Goal: Task Accomplishment & Management: Use online tool/utility

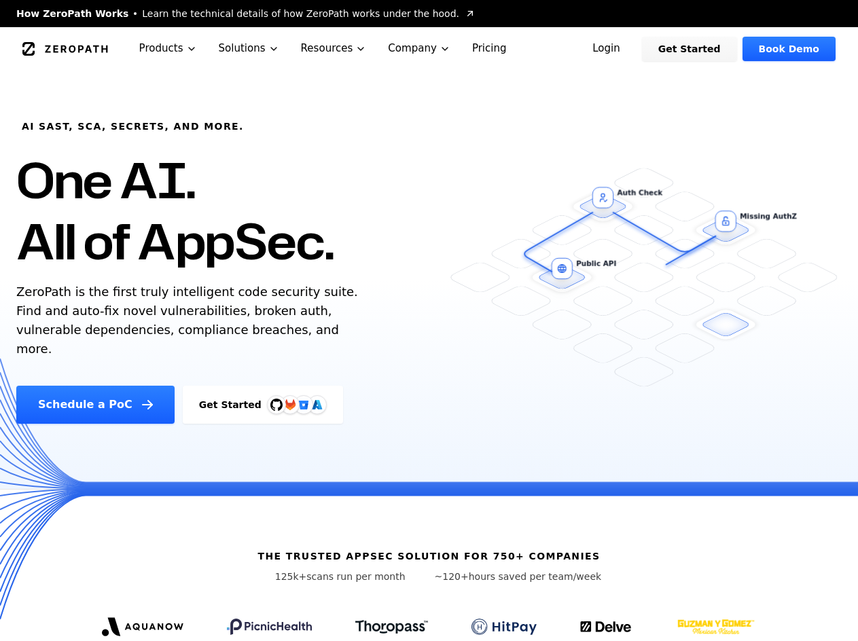
click at [637, 40] on link "Login" at bounding box center [606, 49] width 60 height 24
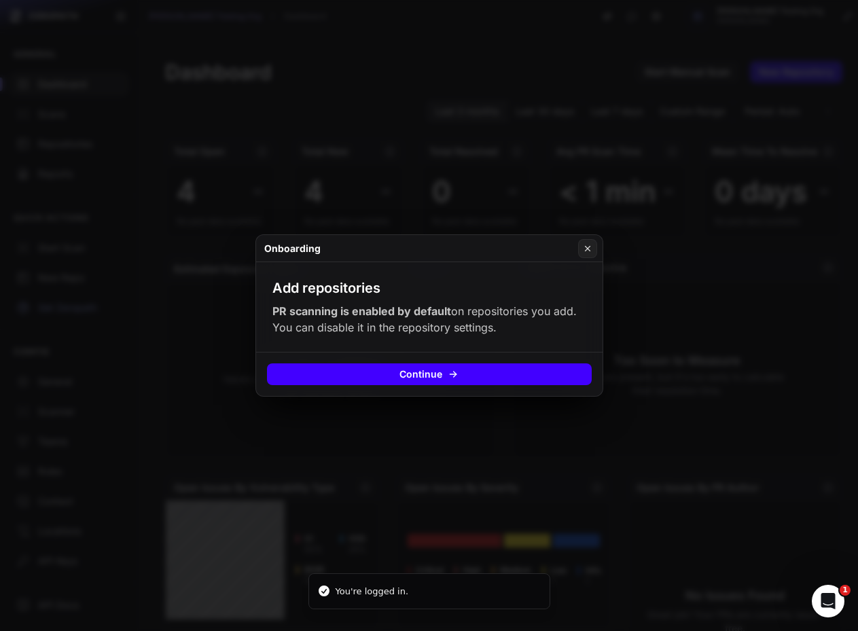
click at [355, 376] on button "Continue" at bounding box center [429, 375] width 325 height 22
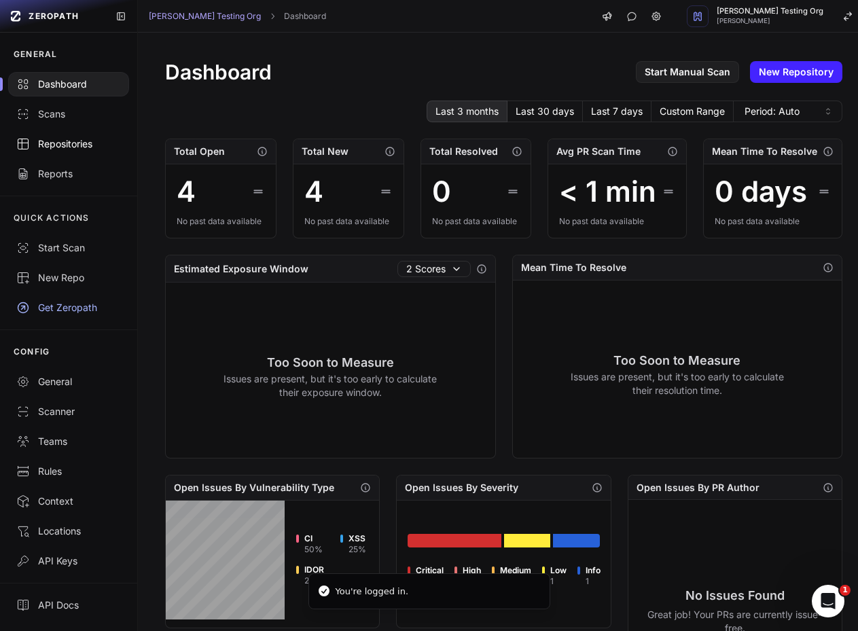
click at [75, 148] on div "Repositories" at bounding box center [68, 144] width 105 height 14
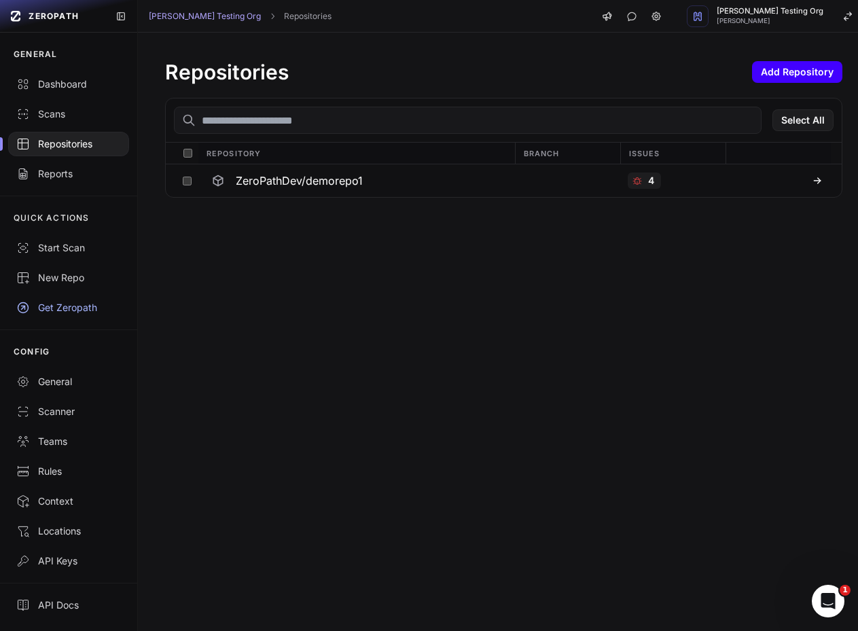
click at [798, 73] on button "Add Repository" at bounding box center [797, 72] width 90 height 22
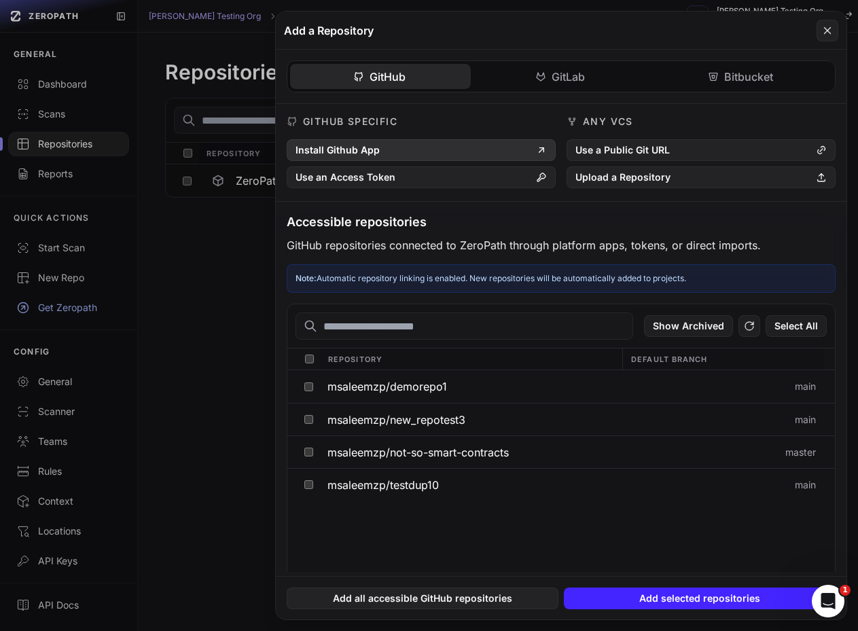
click at [349, 154] on button "Install Github App" at bounding box center [421, 150] width 269 height 22
click at [756, 315] on div "Show Archived Select All" at bounding box center [561, 326] width 548 height 44
click at [754, 328] on icon at bounding box center [749, 326] width 8 height 8
click at [225, 300] on button at bounding box center [429, 315] width 858 height 631
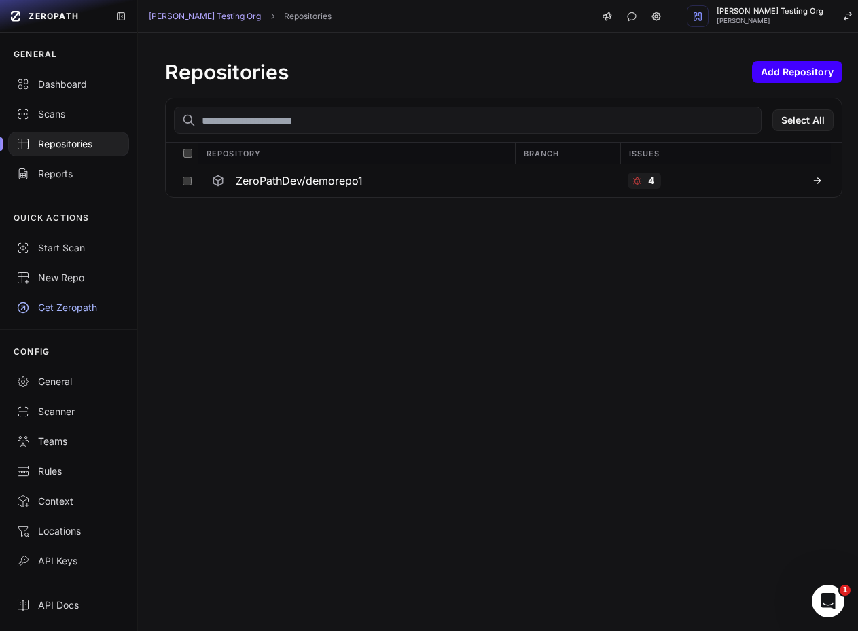
click at [807, 75] on button "Add Repository" at bounding box center [797, 72] width 90 height 22
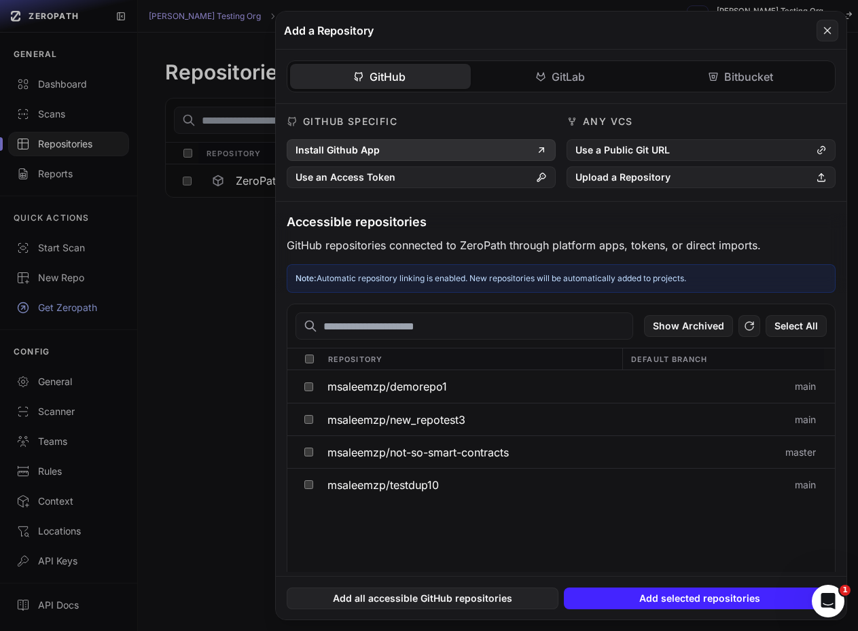
click at [355, 145] on button "Install Github App" at bounding box center [421, 150] width 269 height 22
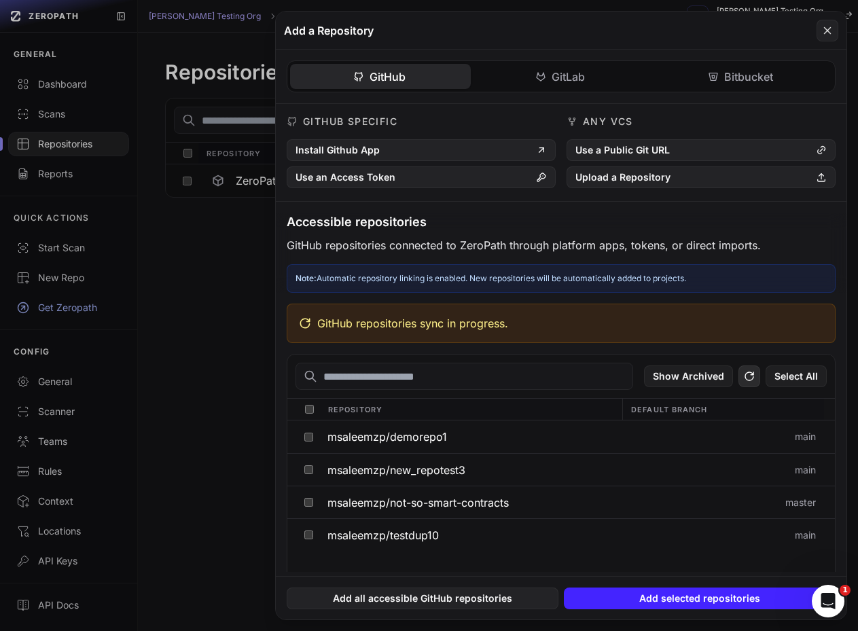
click at [747, 373] on icon at bounding box center [749, 376] width 8 height 8
